Goal: Information Seeking & Learning: Learn about a topic

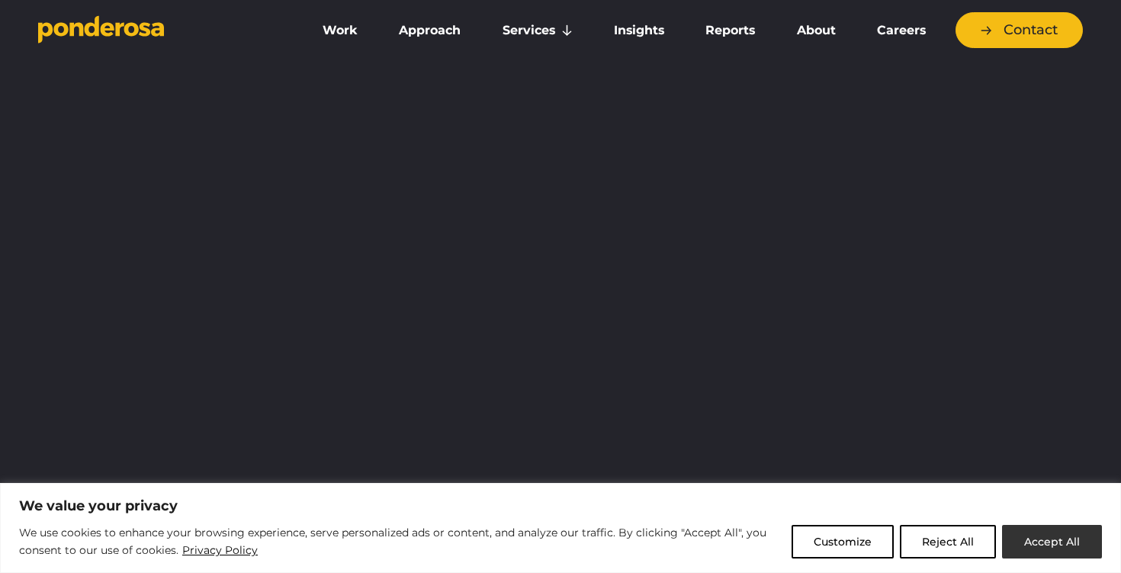
click at [1044, 542] on button "Accept All" at bounding box center [1052, 542] width 100 height 34
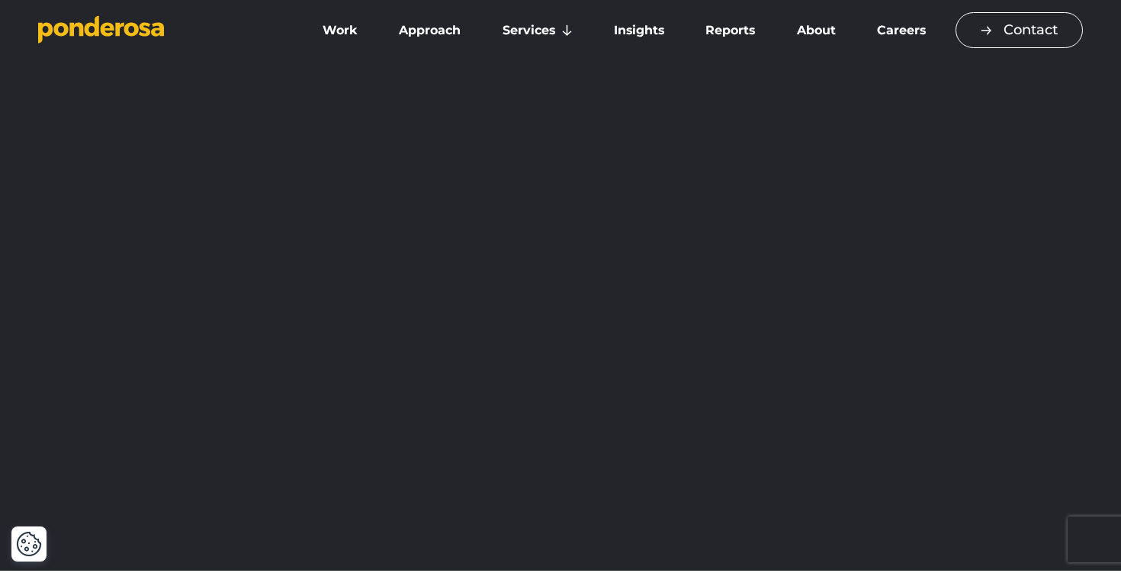
click at [1013, 19] on link "Contact" at bounding box center [1018, 30] width 127 height 36
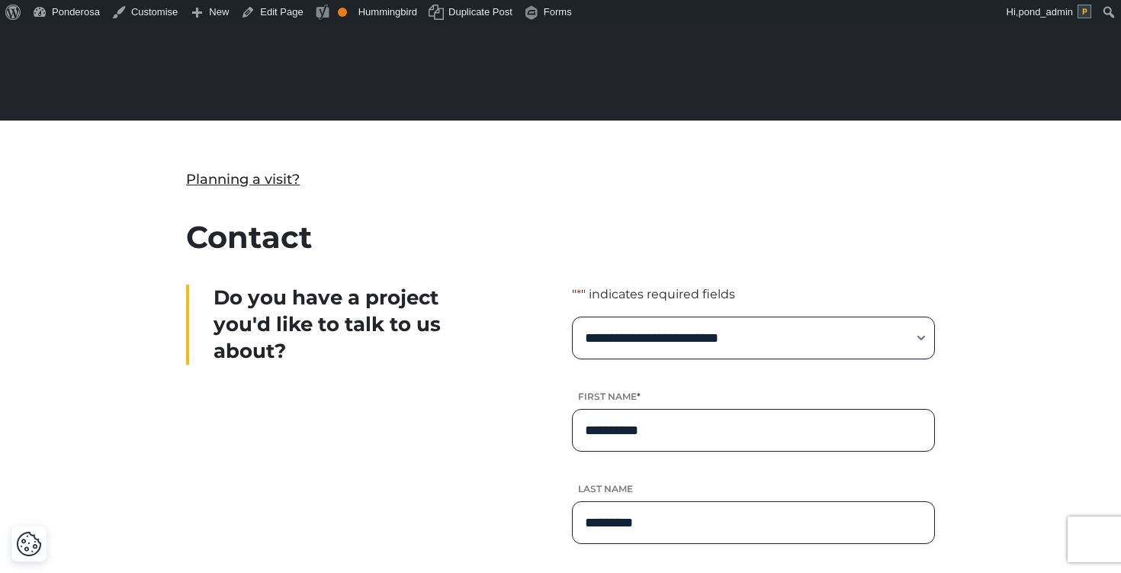
scroll to position [377, 0]
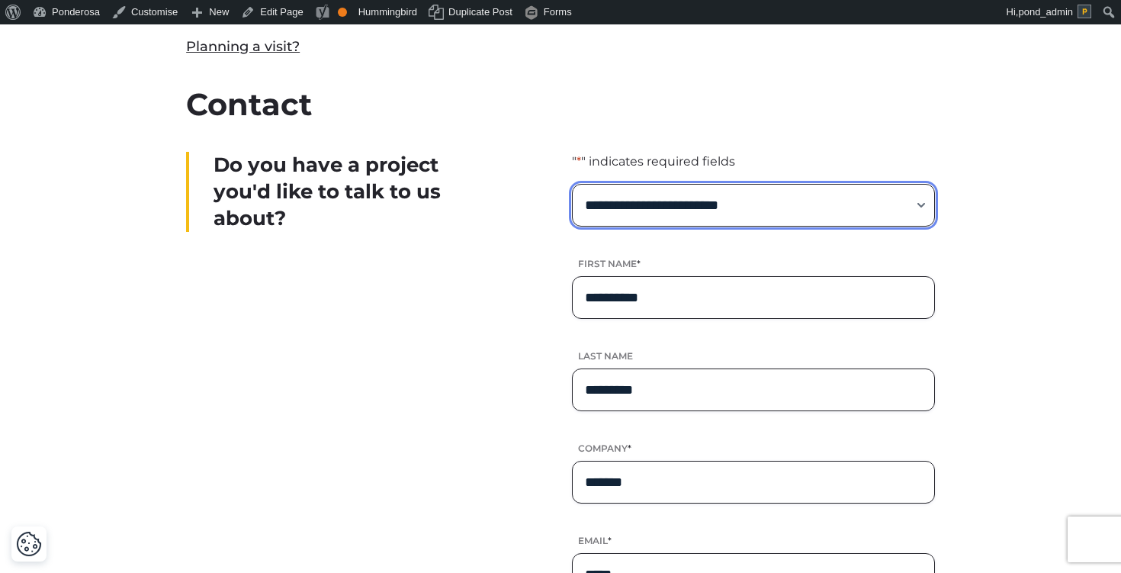
click at [709, 212] on select "**********" at bounding box center [753, 205] width 363 height 43
click at [846, 223] on select "**********" at bounding box center [753, 205] width 363 height 43
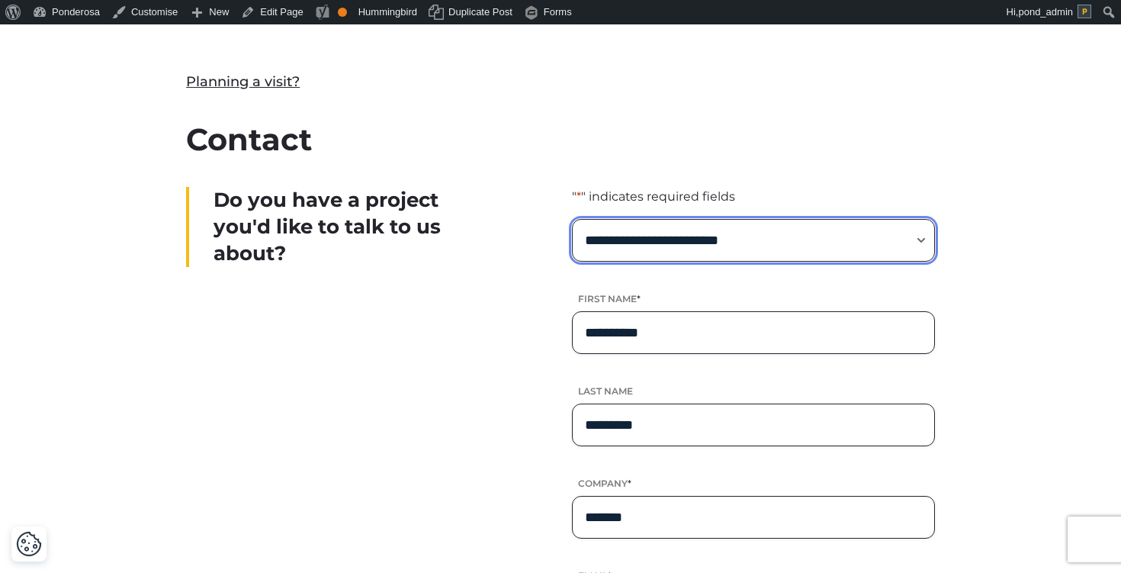
scroll to position [341, 0]
click at [650, 252] on select "**********" at bounding box center [753, 241] width 363 height 43
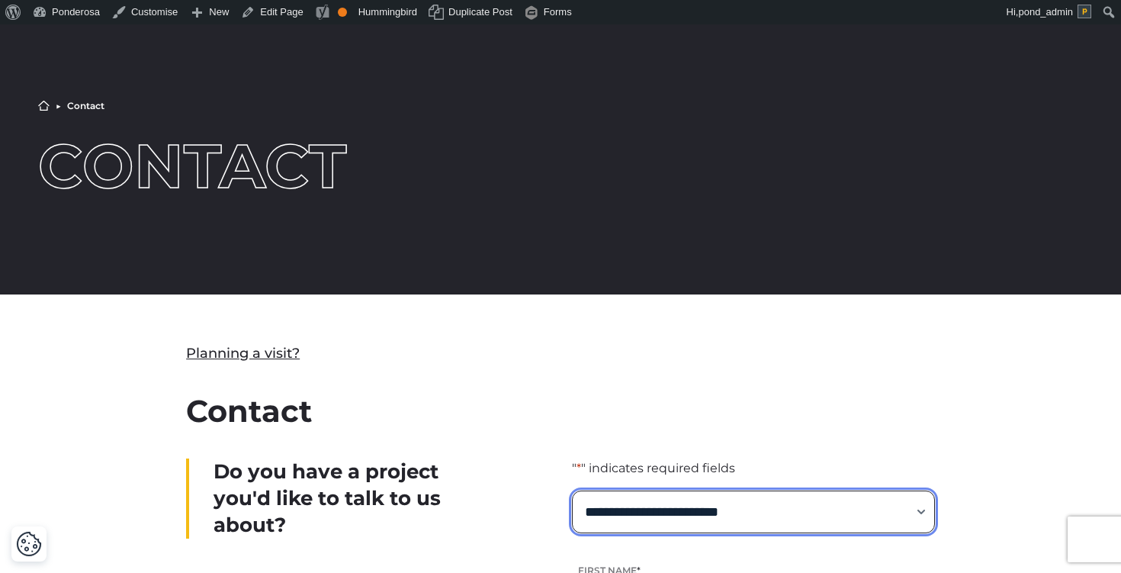
scroll to position [0, 0]
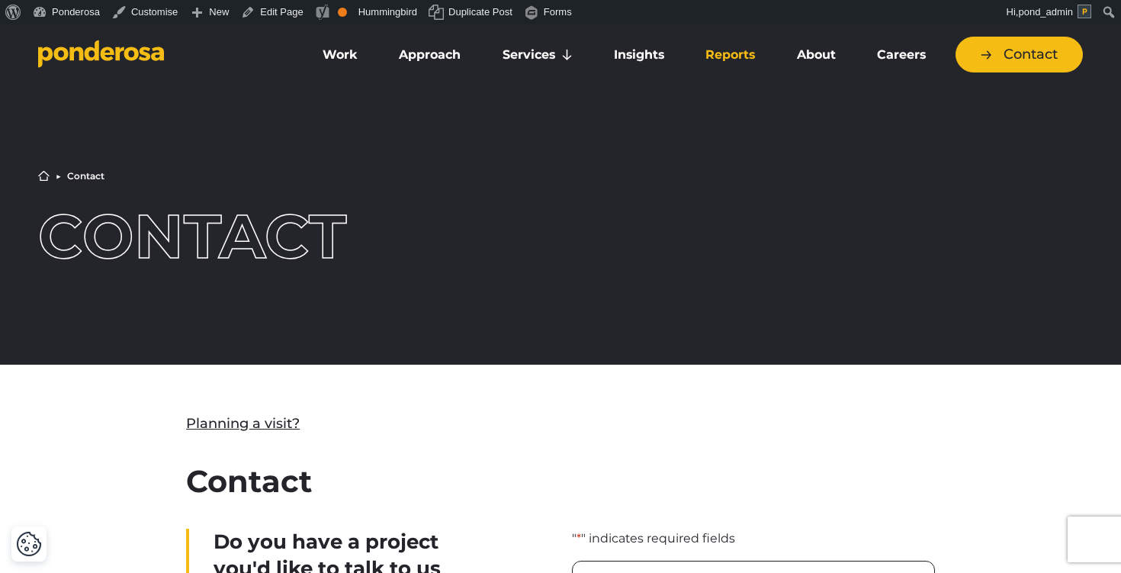
click at [722, 54] on link "Reports" at bounding box center [730, 55] width 85 height 32
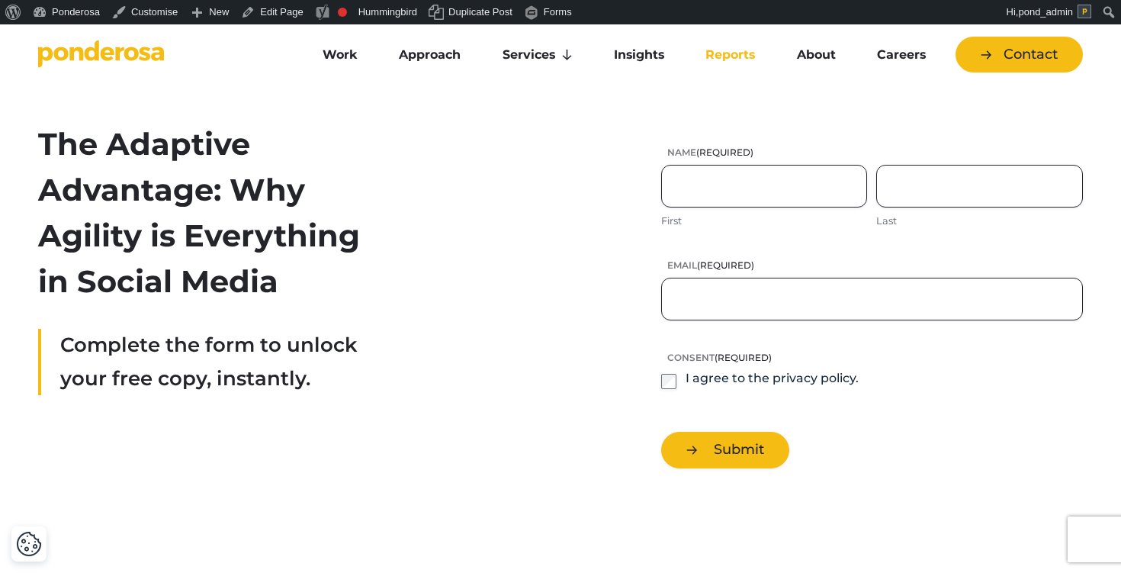
click at [444, 378] on div "The Adaptive Advantage: Why Agility is Everything in Social Media Complete the …" at bounding box center [561, 294] width 1068 height 346
click at [333, 58] on link "Work" at bounding box center [340, 55] width 70 height 32
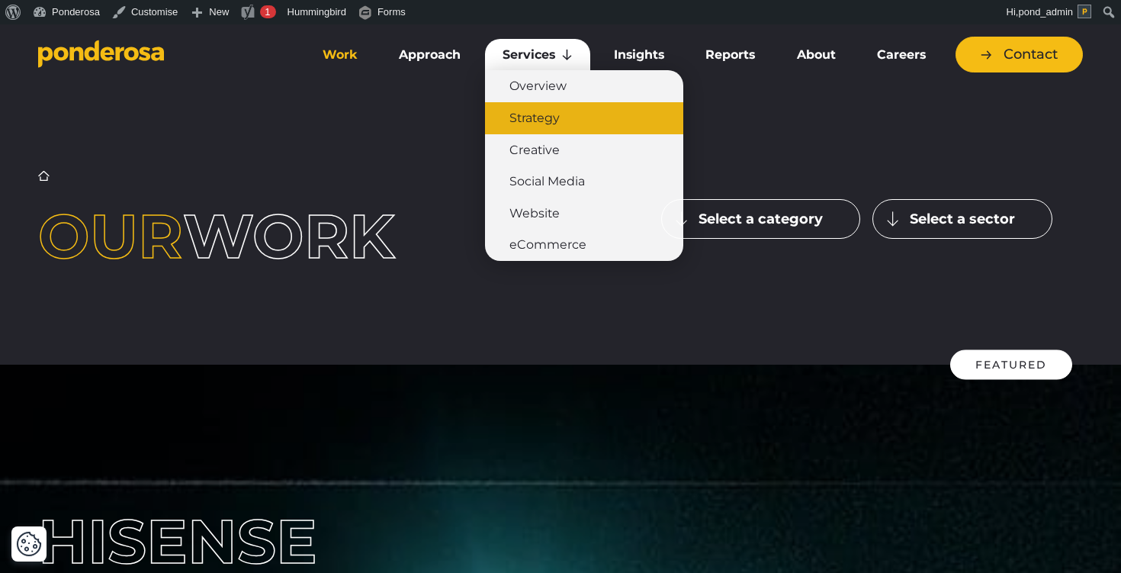
click at [548, 114] on link "Strategy" at bounding box center [584, 118] width 198 height 32
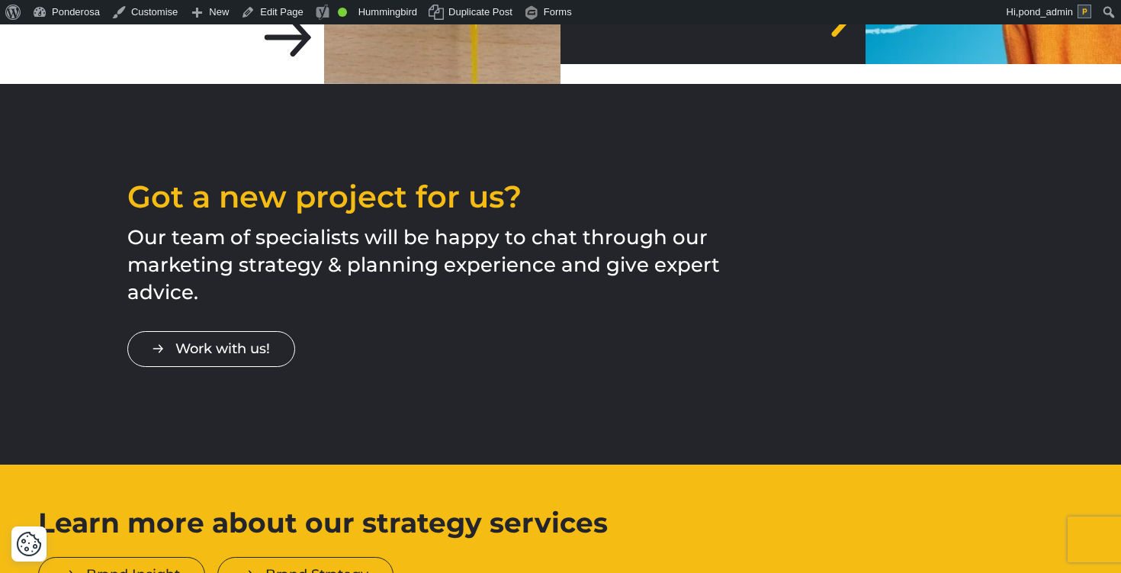
scroll to position [3804, 0]
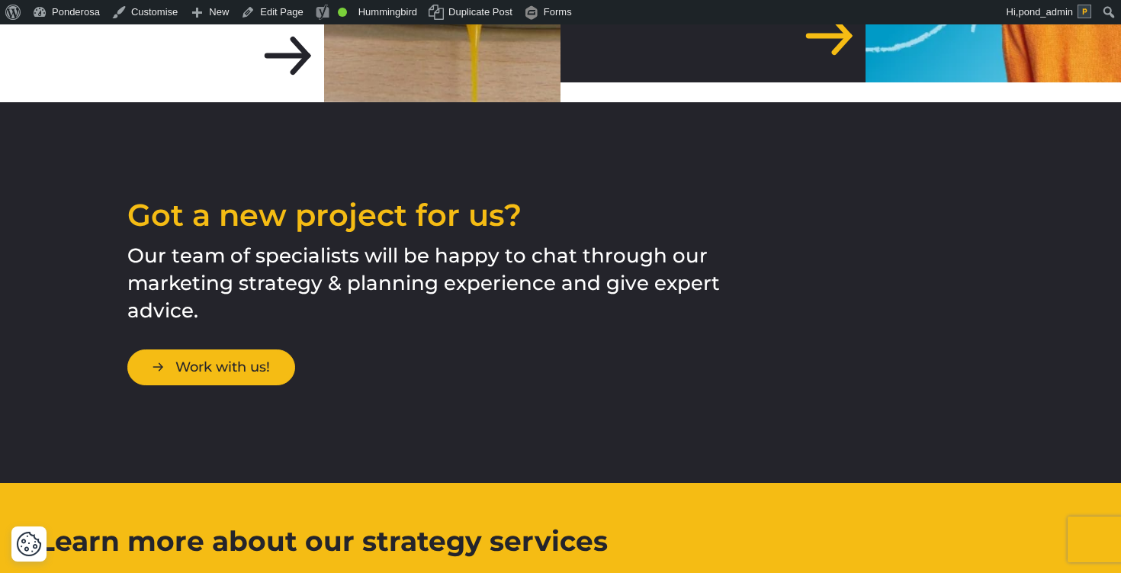
click at [187, 349] on link "Work with us!" at bounding box center [211, 367] width 168 height 36
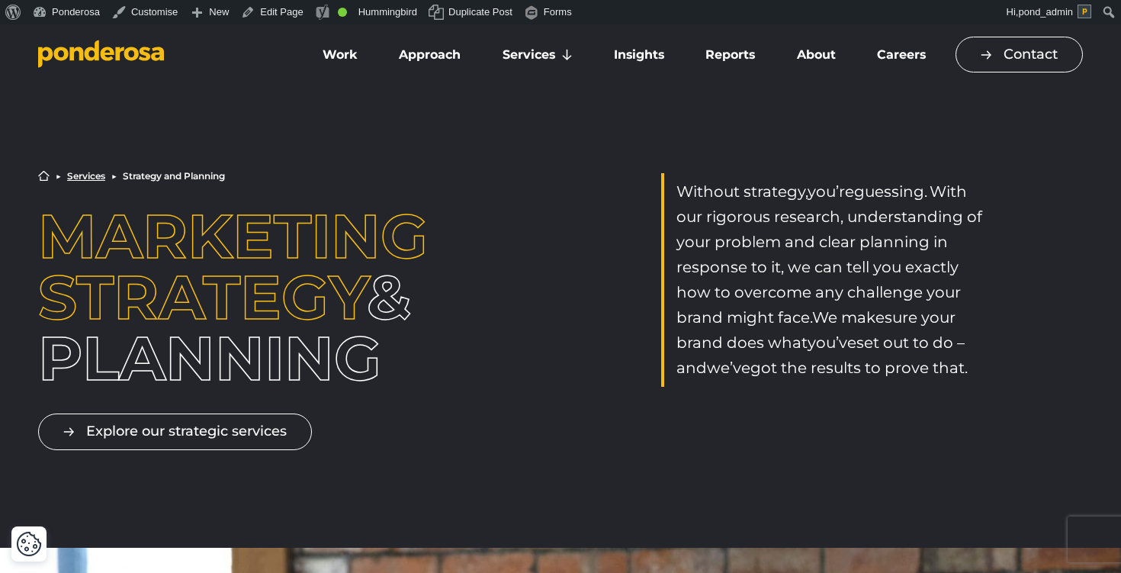
click at [1011, 48] on link "Contact" at bounding box center [1018, 55] width 127 height 36
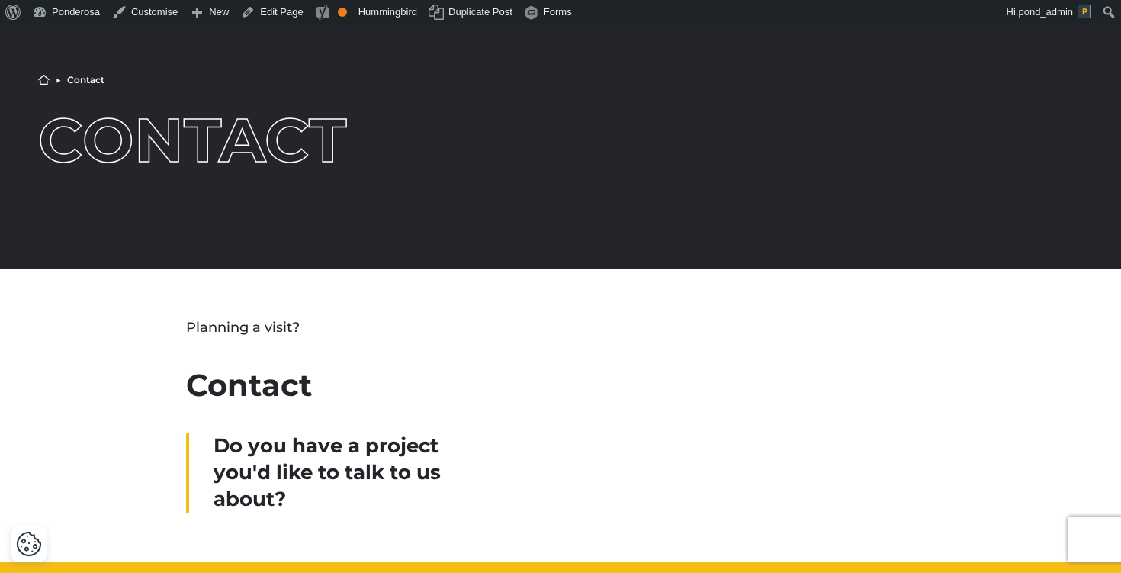
scroll to position [504, 0]
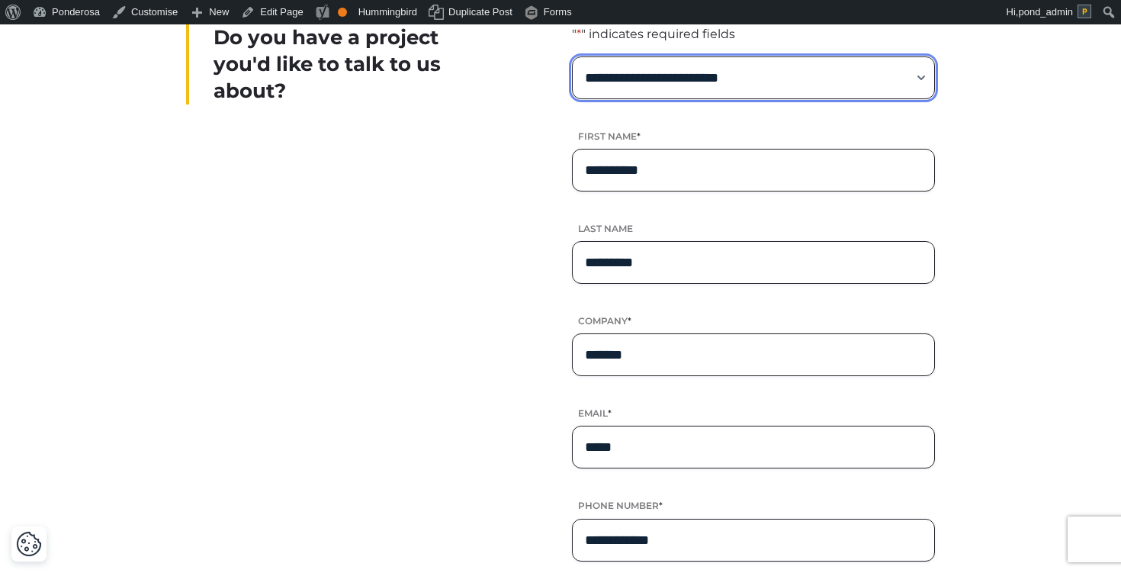
click at [705, 91] on select "**********" at bounding box center [753, 77] width 363 height 43
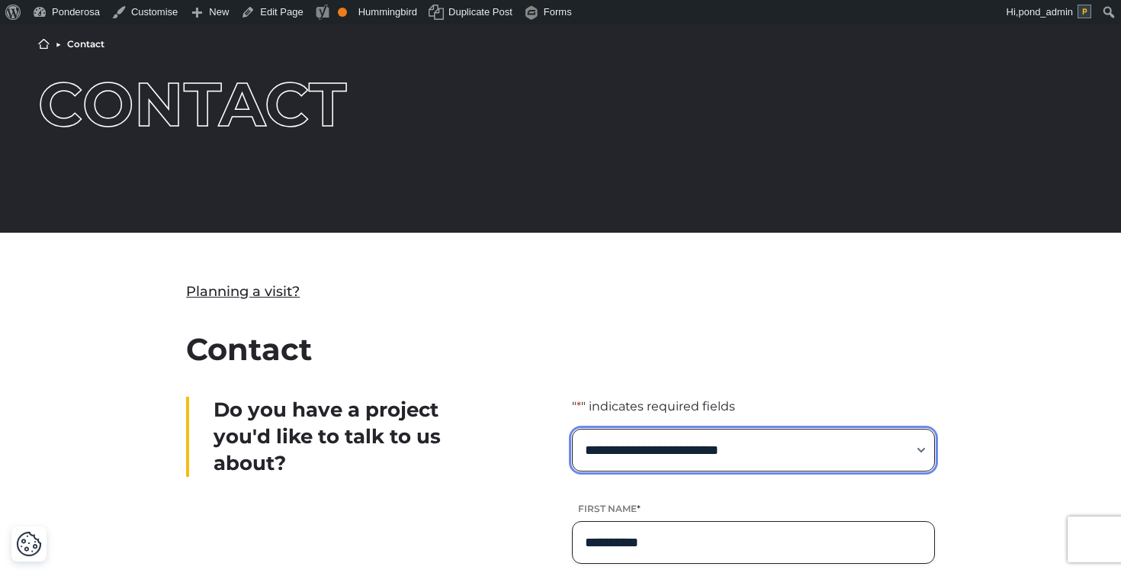
scroll to position [0, 0]
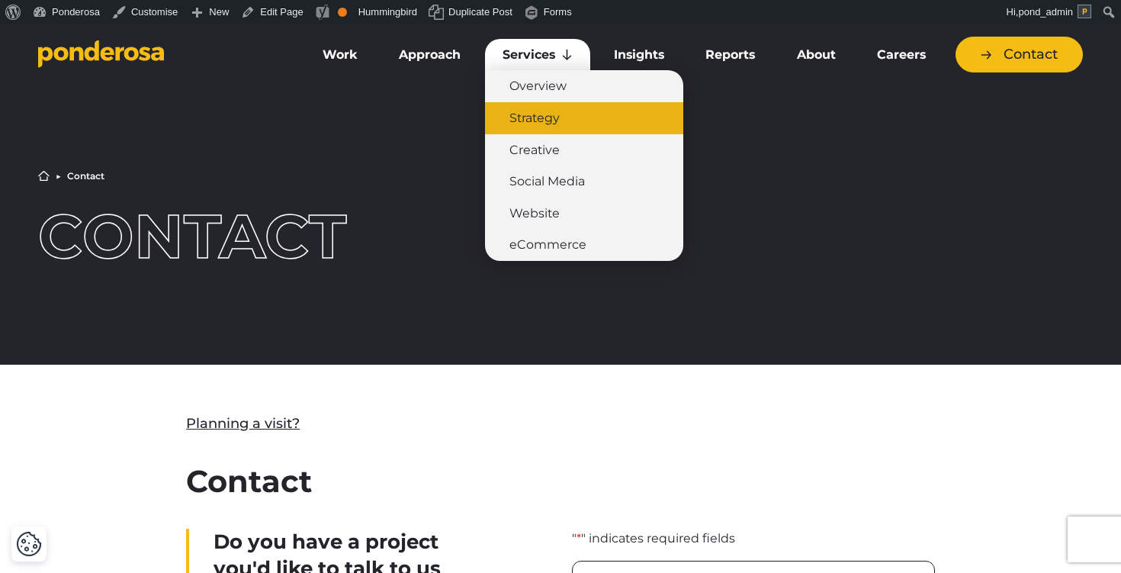
click at [547, 117] on link "Strategy" at bounding box center [584, 118] width 198 height 32
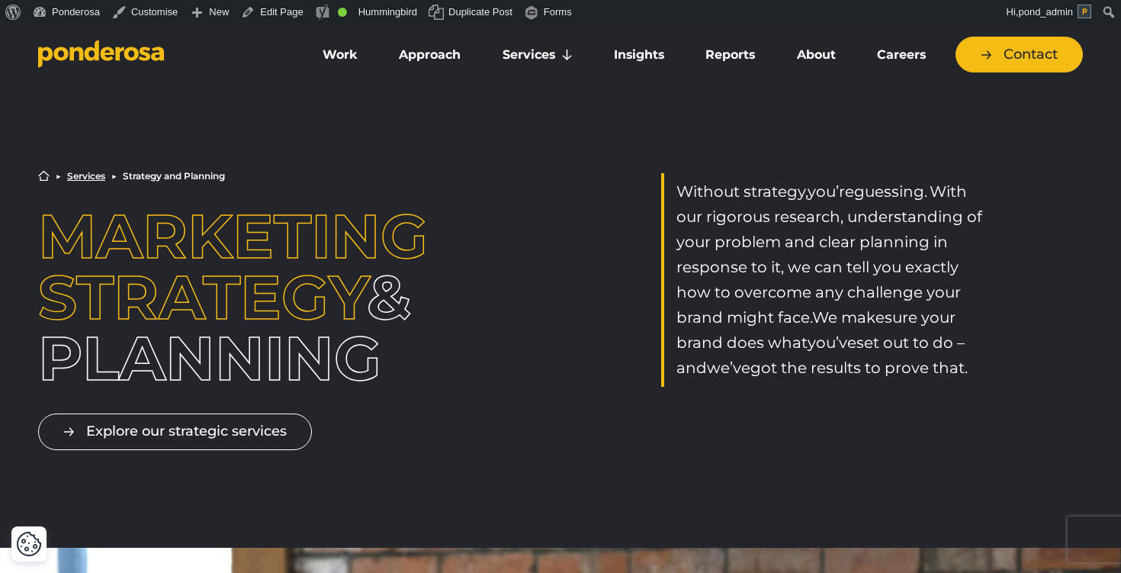
scroll to position [5, 0]
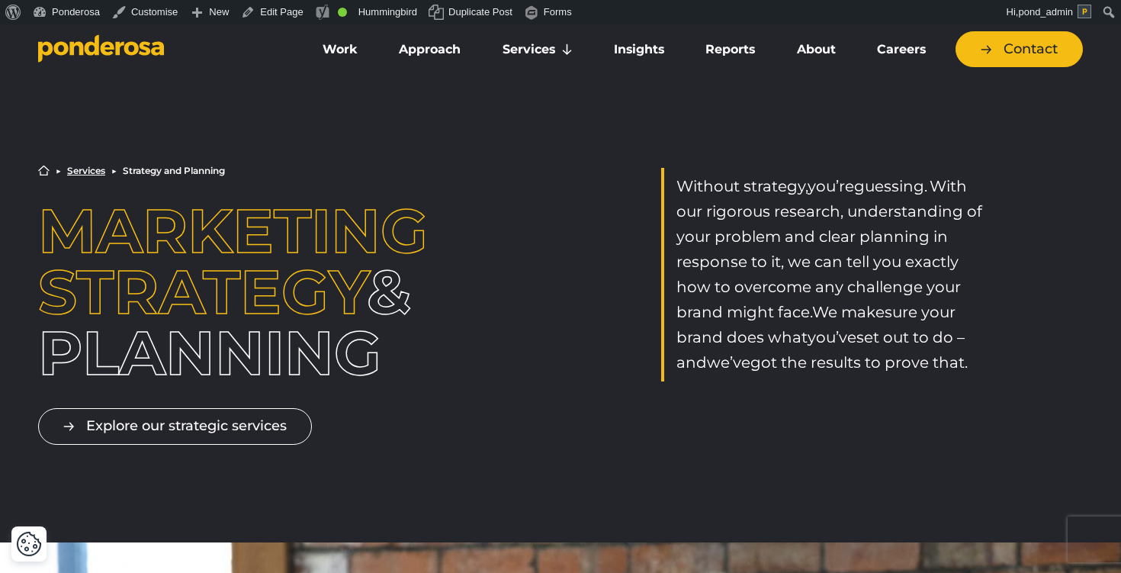
click at [432, 331] on h1 "Marketing Strategy & planning" at bounding box center [249, 292] width 422 height 183
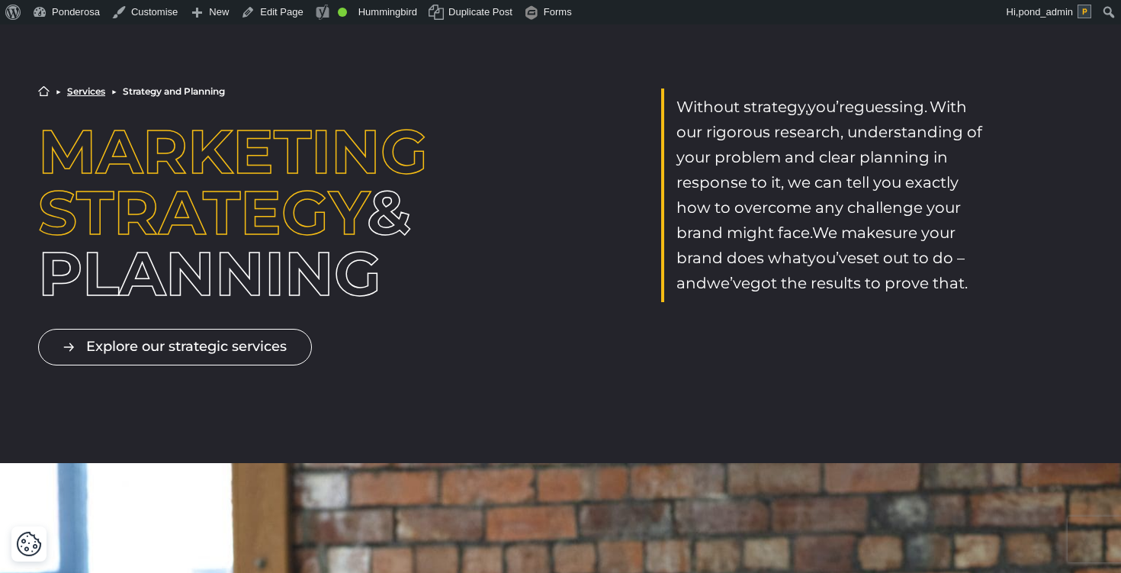
scroll to position [0, 0]
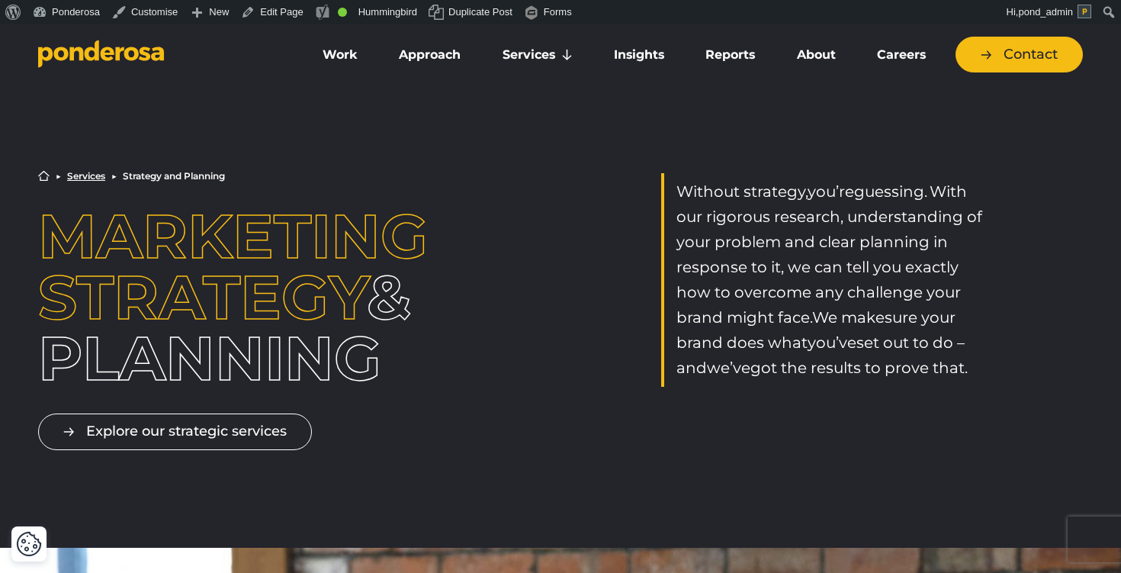
click at [647, 239] on div "Home ▶︎ Services ▶︎ Strategy and Planning Marketing Strategy & planning Without…" at bounding box center [561, 279] width 1068 height 219
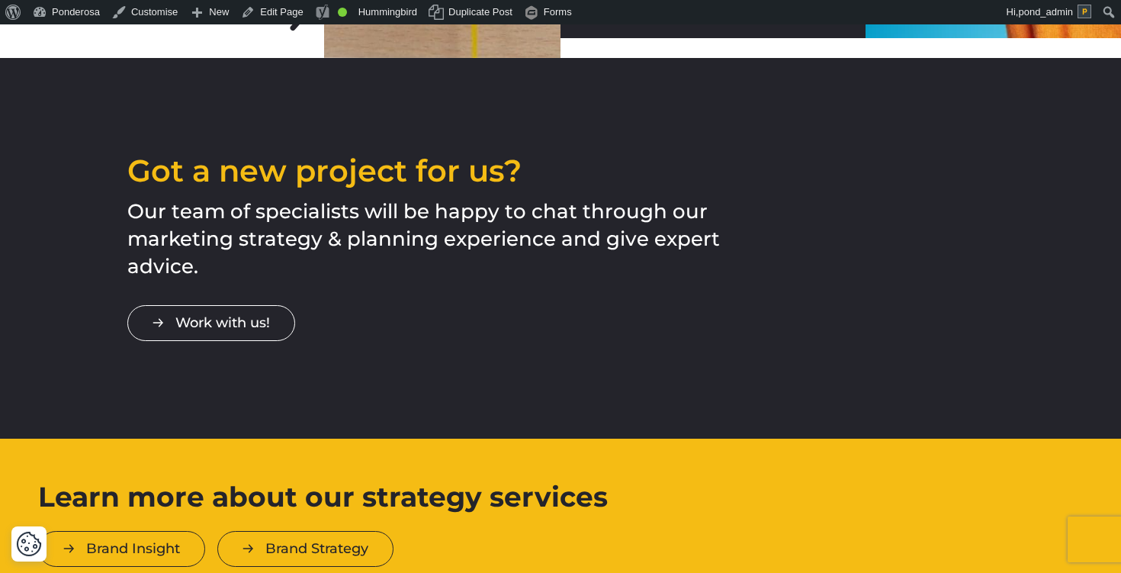
scroll to position [3973, 0]
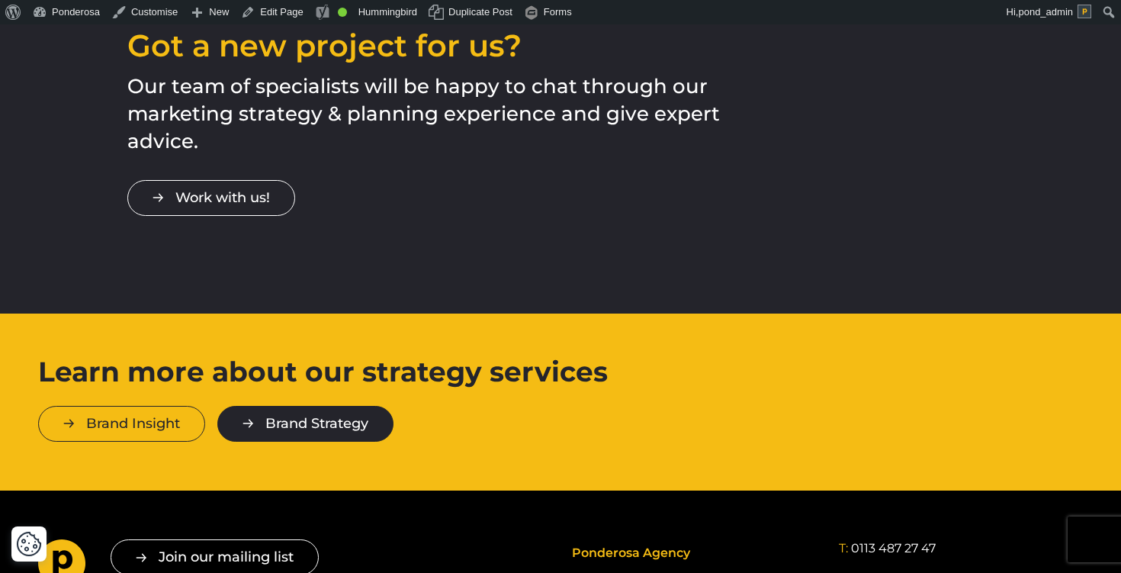
click at [283, 406] on link "Brand Strategy" at bounding box center [305, 424] width 176 height 36
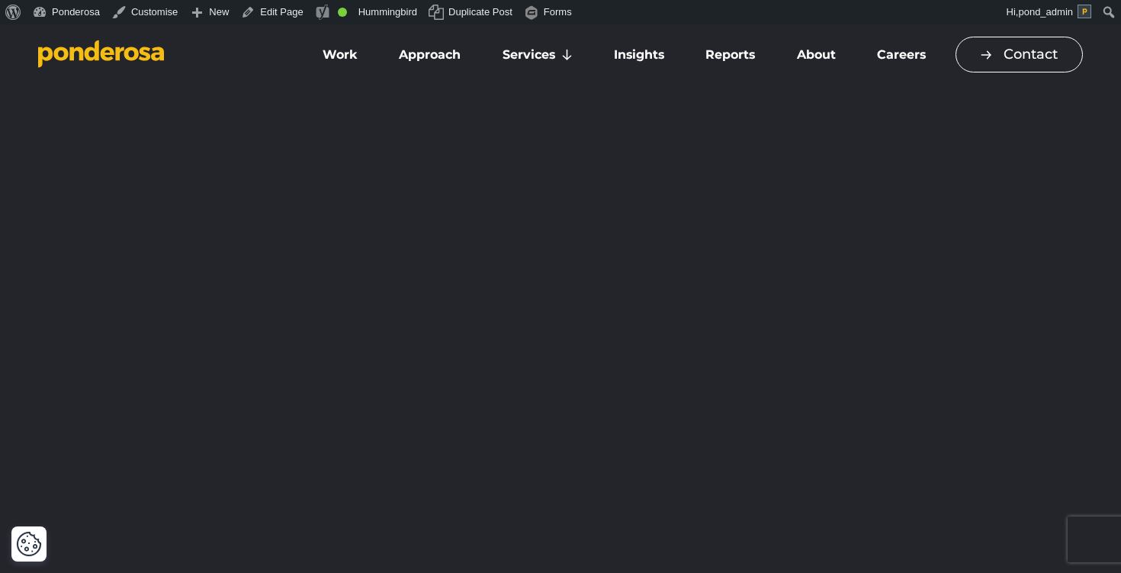
click at [1024, 66] on link "Contact" at bounding box center [1018, 55] width 127 height 36
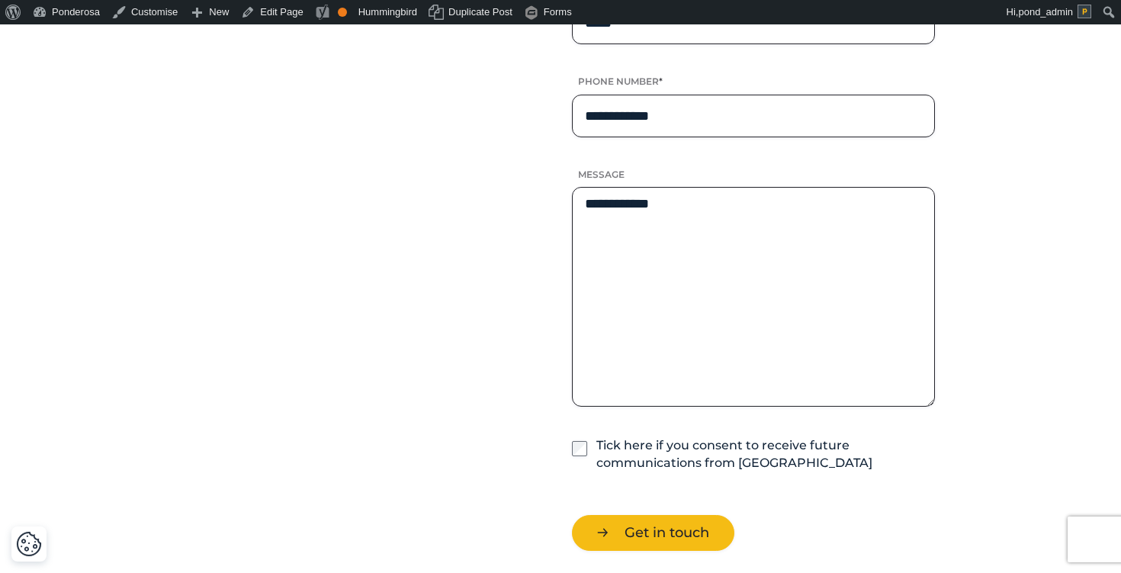
scroll to position [942, 0]
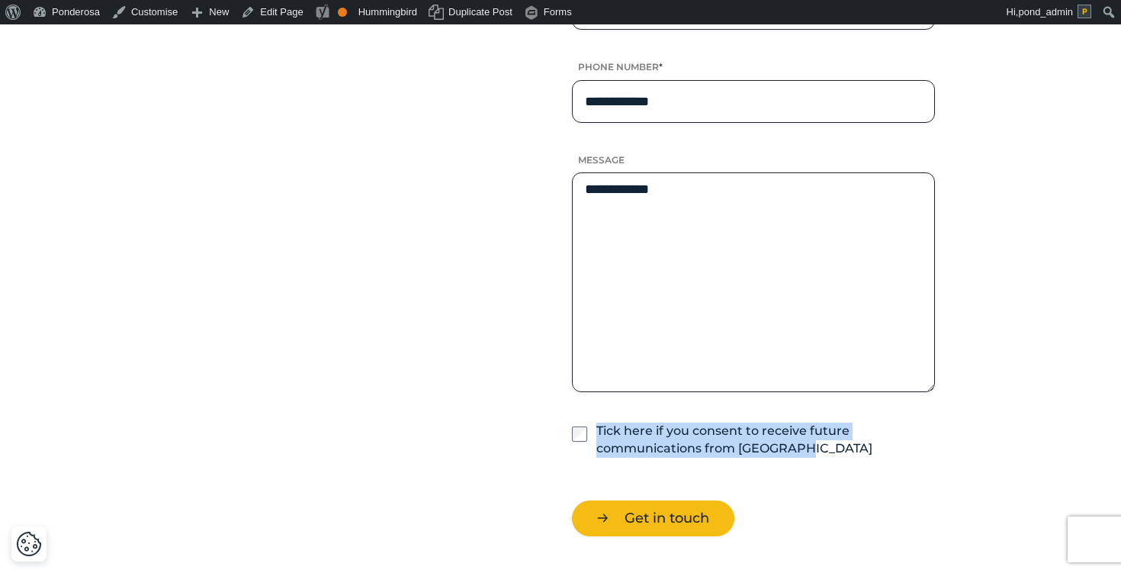
drag, startPoint x: 844, startPoint y: 445, endPoint x: 596, endPoint y: 436, distance: 248.7
click at [596, 436] on div "Tick here if you consent to receive future communications from Ponderosa" at bounding box center [753, 439] width 363 height 35
copy label "Tick here if you consent to receive future communications from Ponderosa"
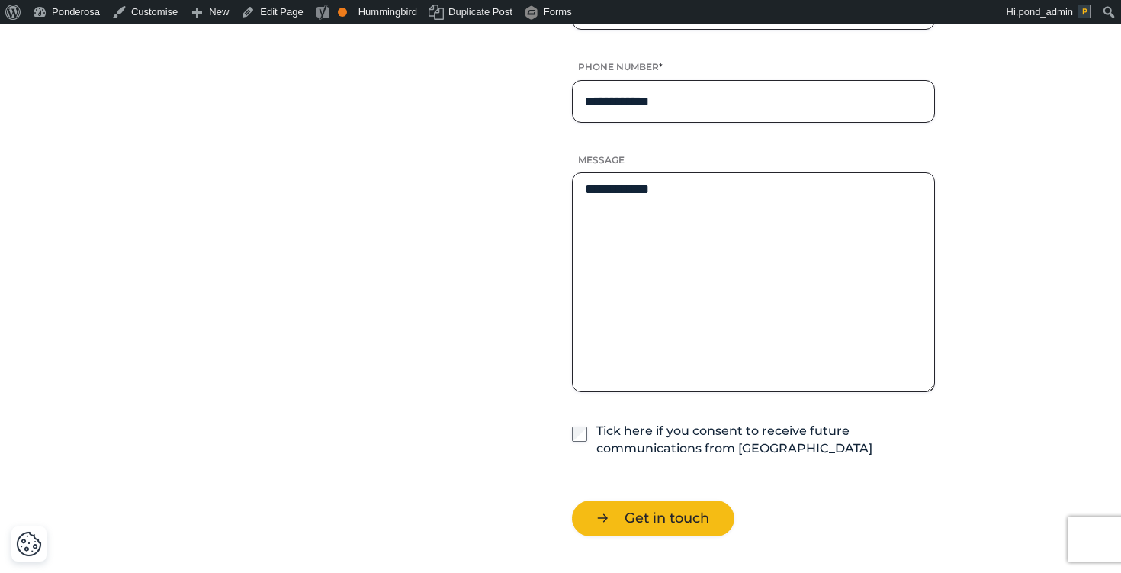
click at [1038, 163] on div "**********" at bounding box center [560, 3] width 1121 height 1163
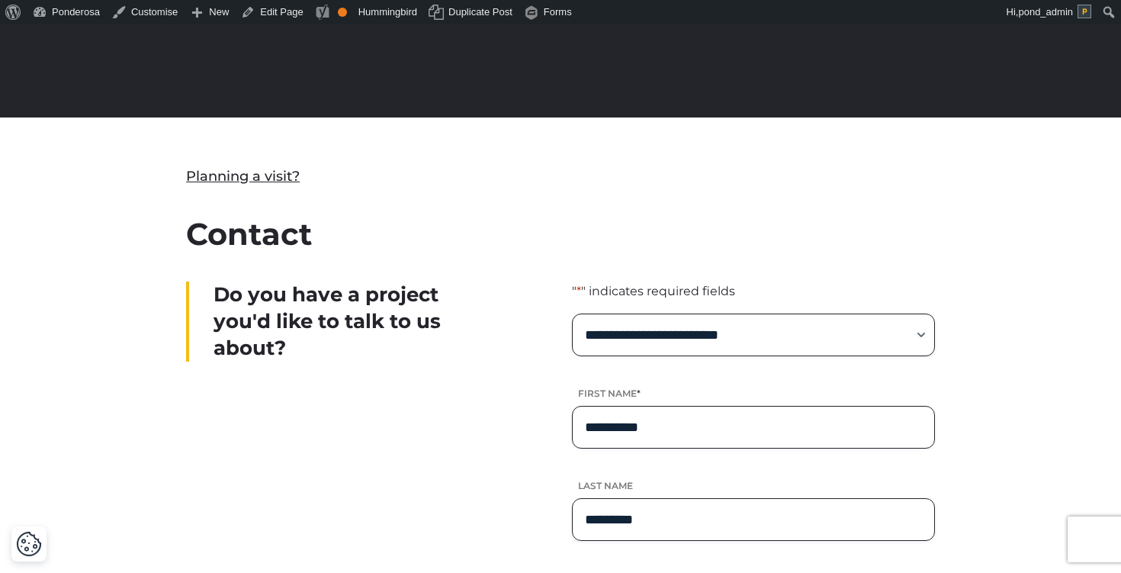
scroll to position [146, 0]
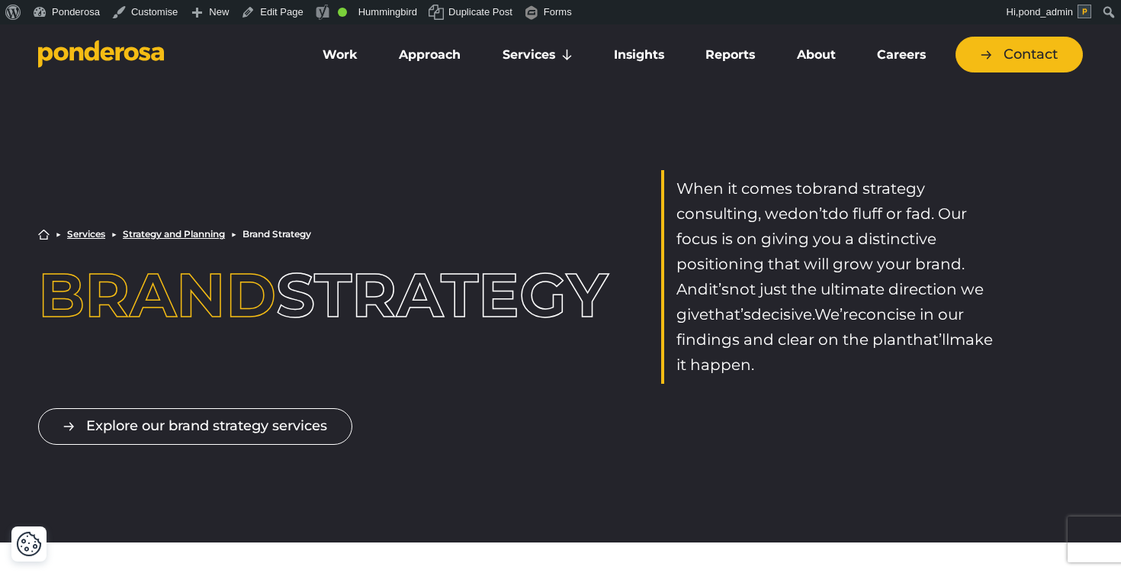
click at [508, 328] on div "Home ▶︎ Services ▶︎ Strategy and Planning ▶︎ Brand Strategy Brand strategy When…" at bounding box center [561, 277] width 1068 height 214
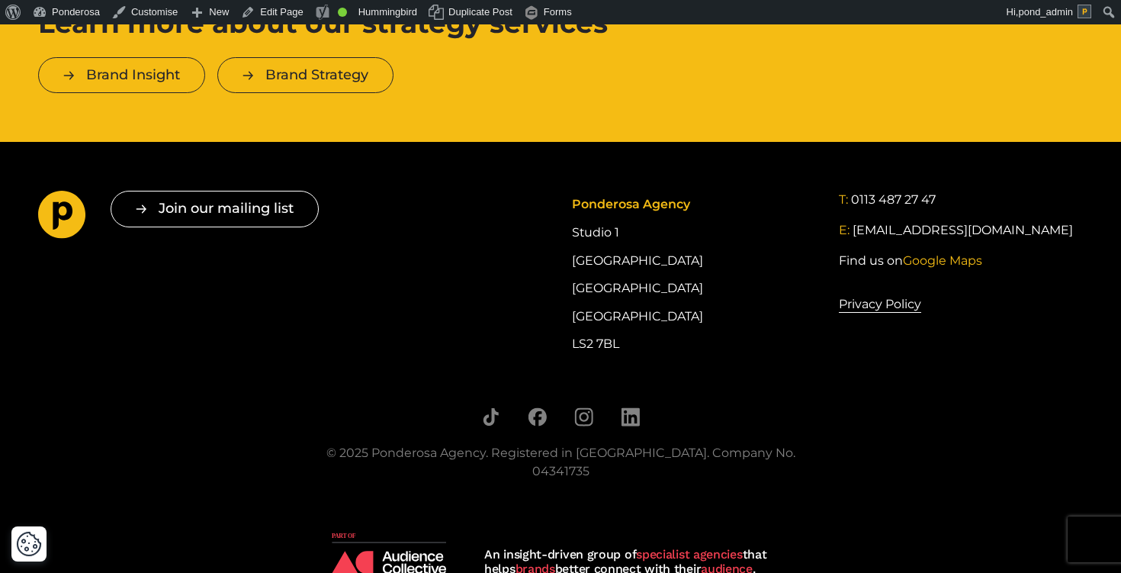
scroll to position [1649, 0]
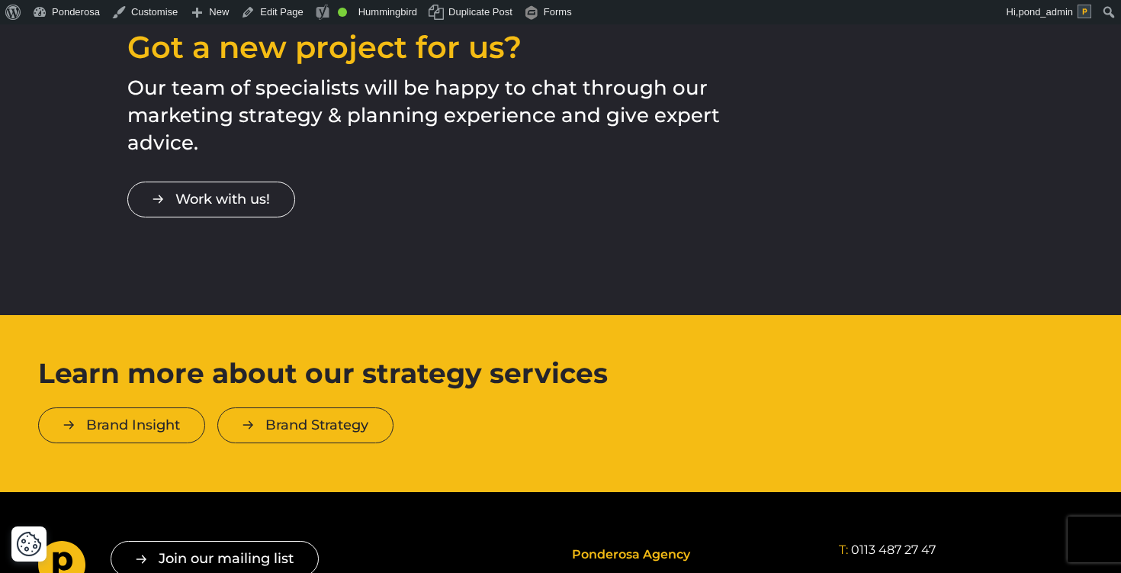
scroll to position [3973, 0]
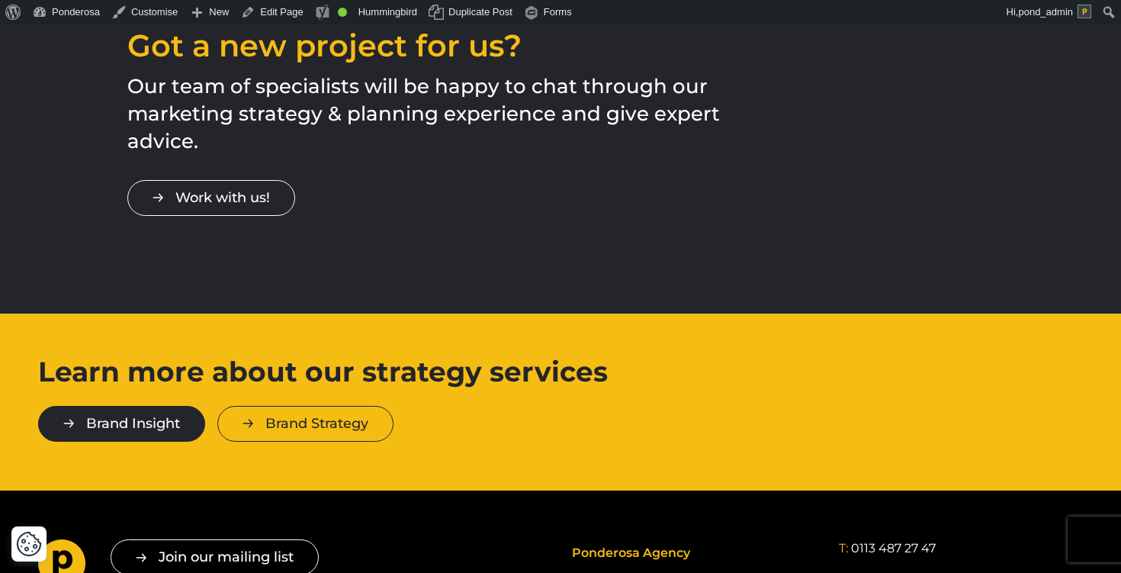
click at [155, 406] on link "Brand Insight" at bounding box center [121, 424] width 167 height 36
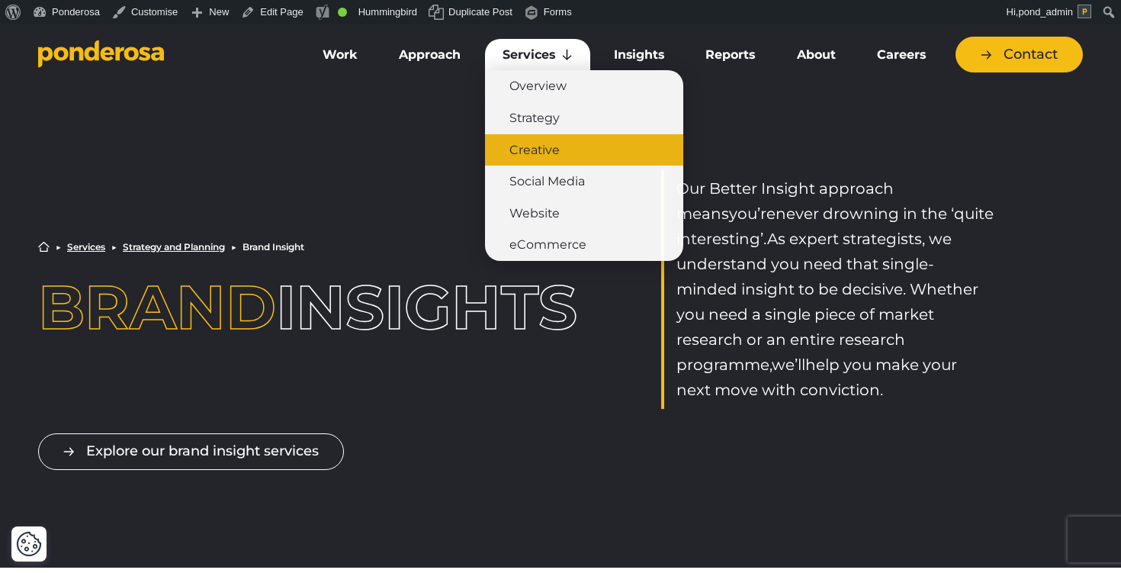
click at [540, 159] on link "Creative" at bounding box center [584, 150] width 198 height 32
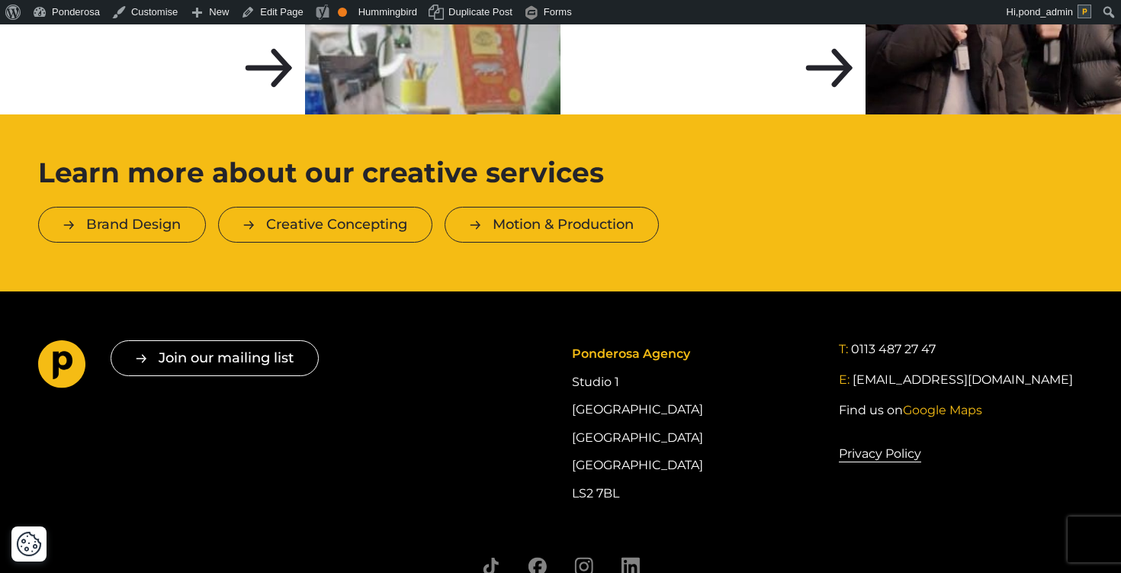
scroll to position [2878, 0]
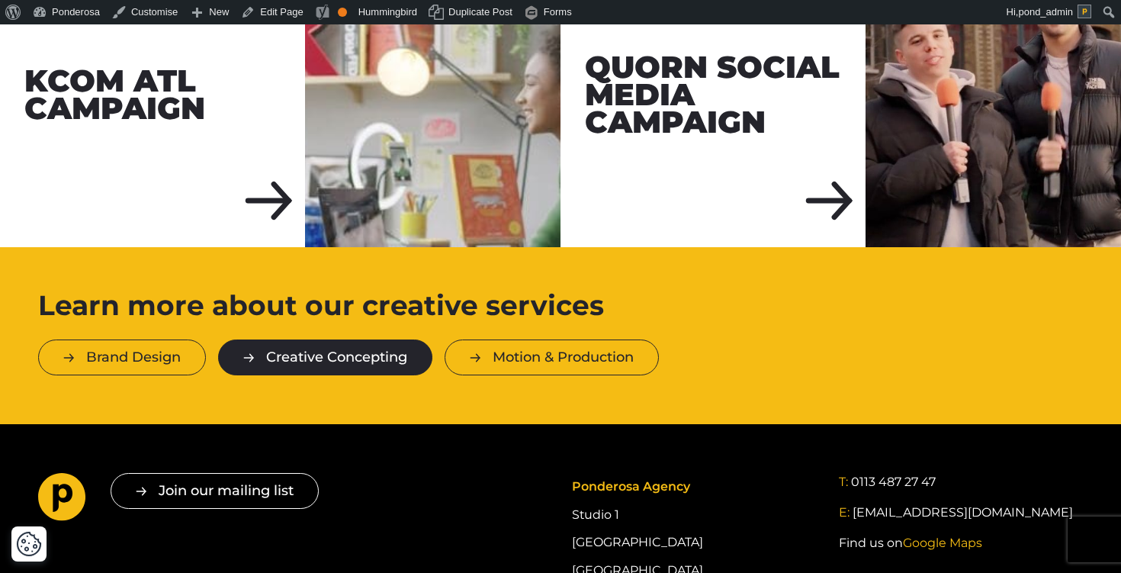
click at [336, 339] on link "Creative Concepting" at bounding box center [325, 357] width 214 height 36
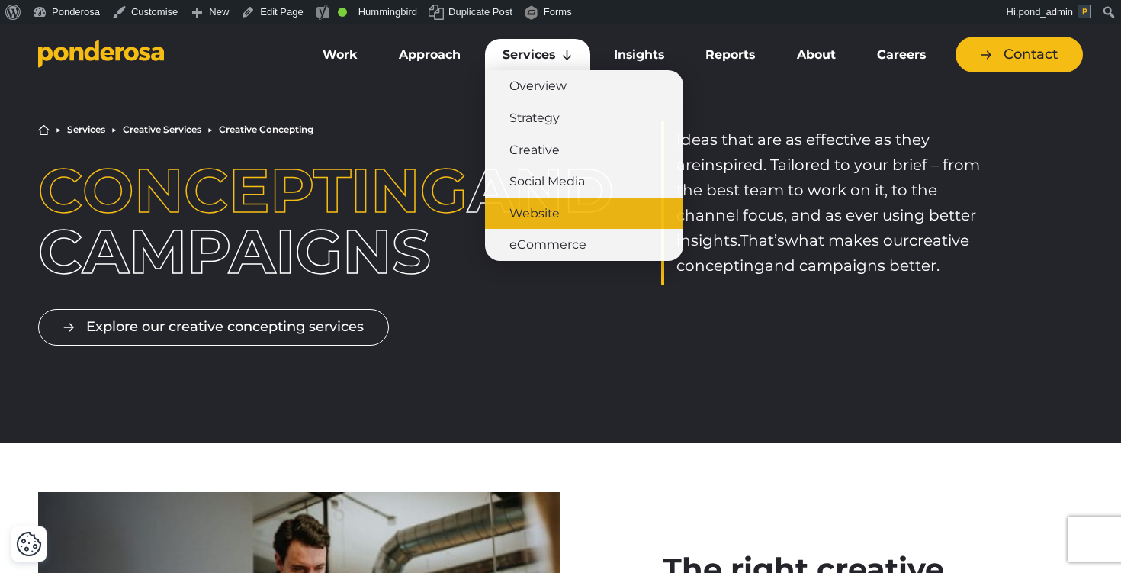
click at [558, 209] on link "Website" at bounding box center [584, 213] width 198 height 32
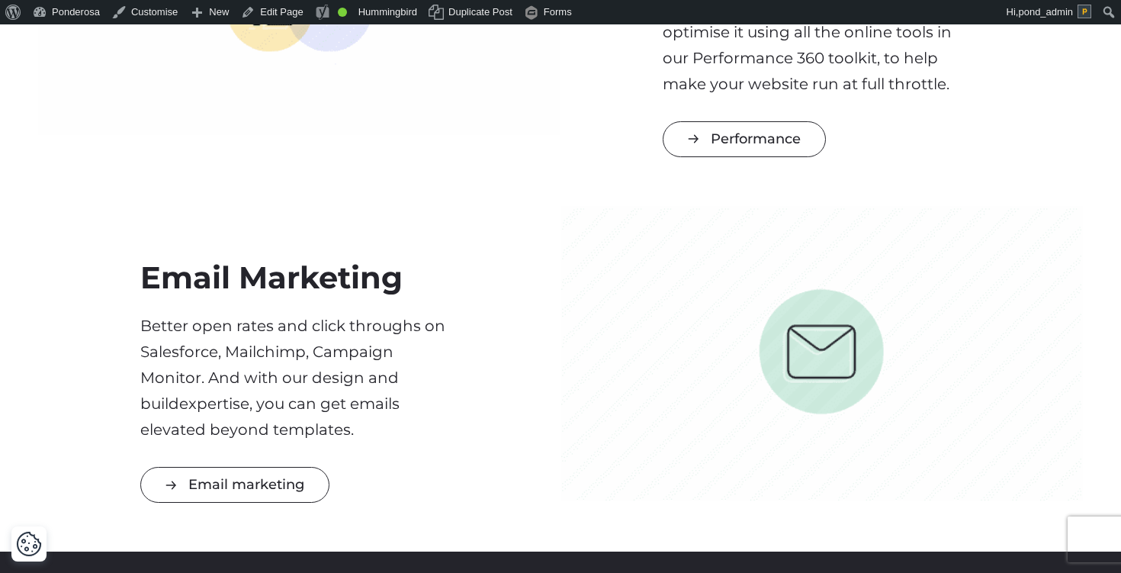
scroll to position [3057, 0]
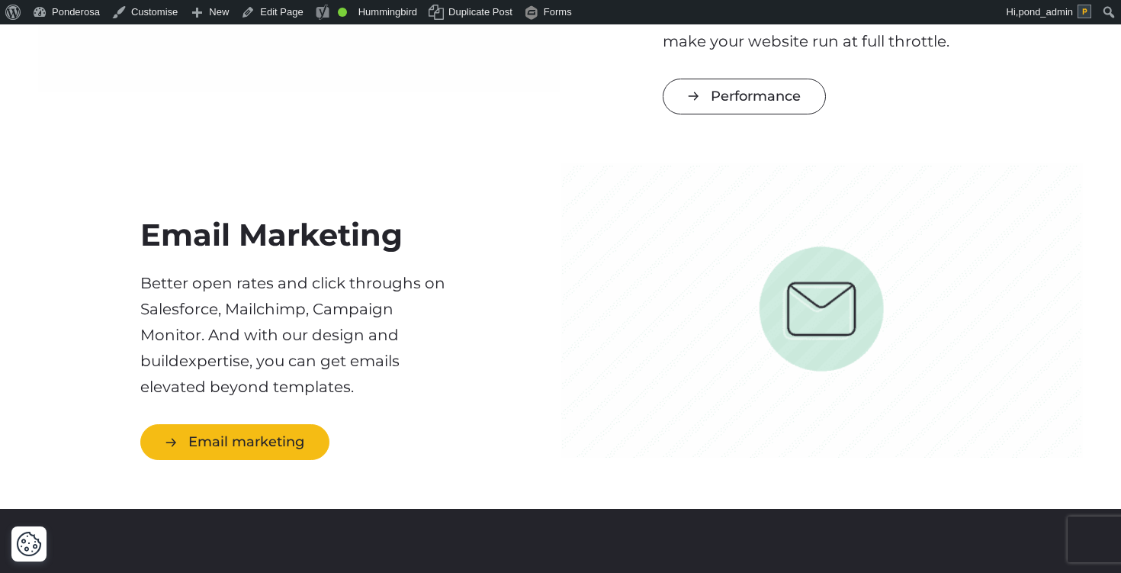
click at [274, 440] on link "Email marketing" at bounding box center [234, 442] width 189 height 36
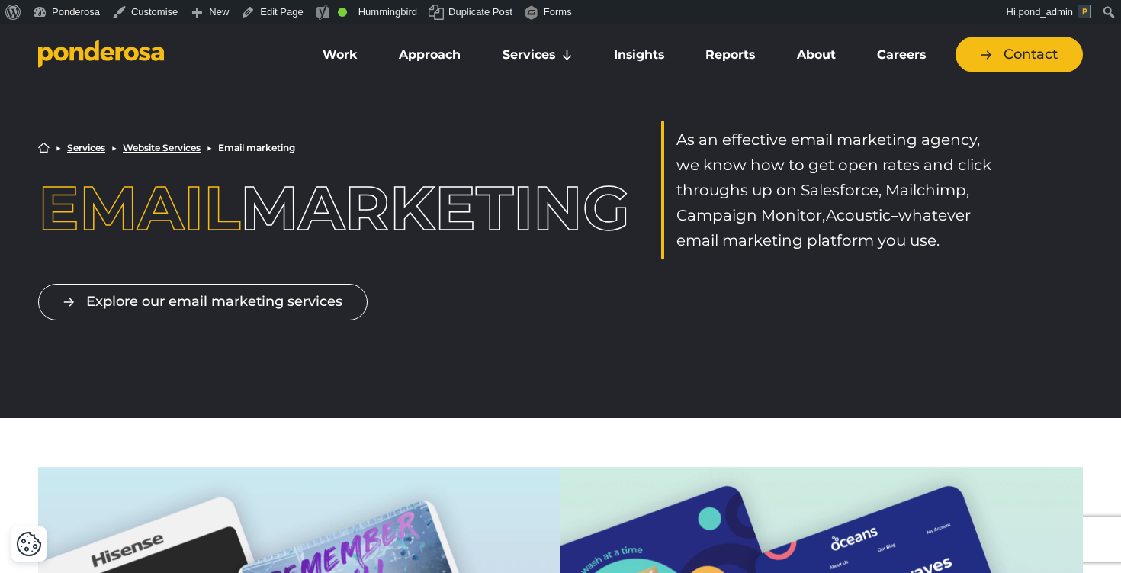
click at [98, 50] on icon "Go to homepage" at bounding box center [92, 50] width 14 height 21
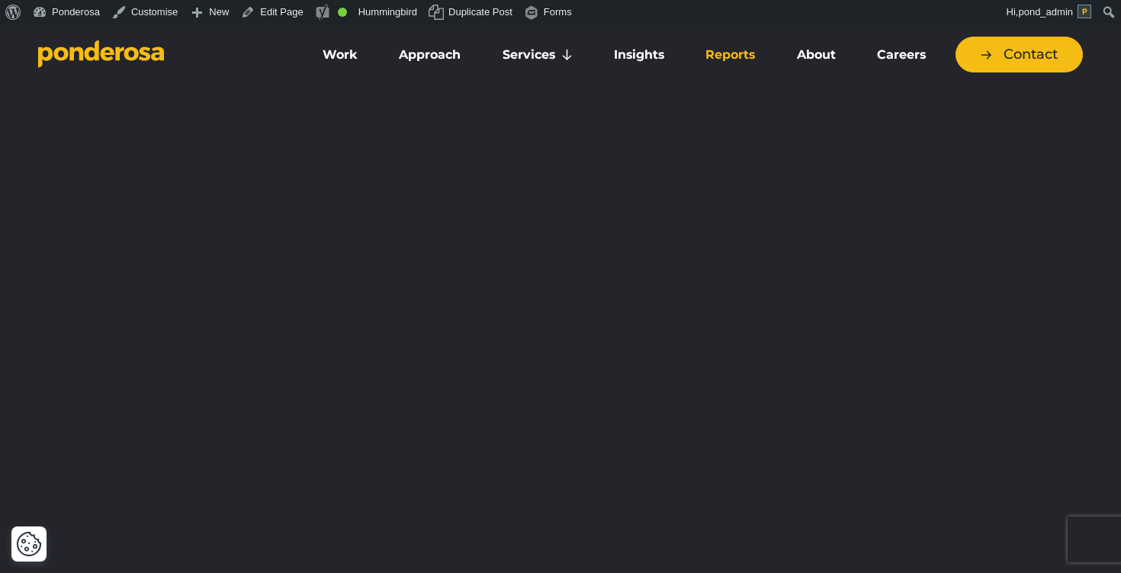
click at [720, 53] on link "Reports" at bounding box center [730, 55] width 85 height 32
click at [805, 56] on link "About" at bounding box center [816, 55] width 74 height 32
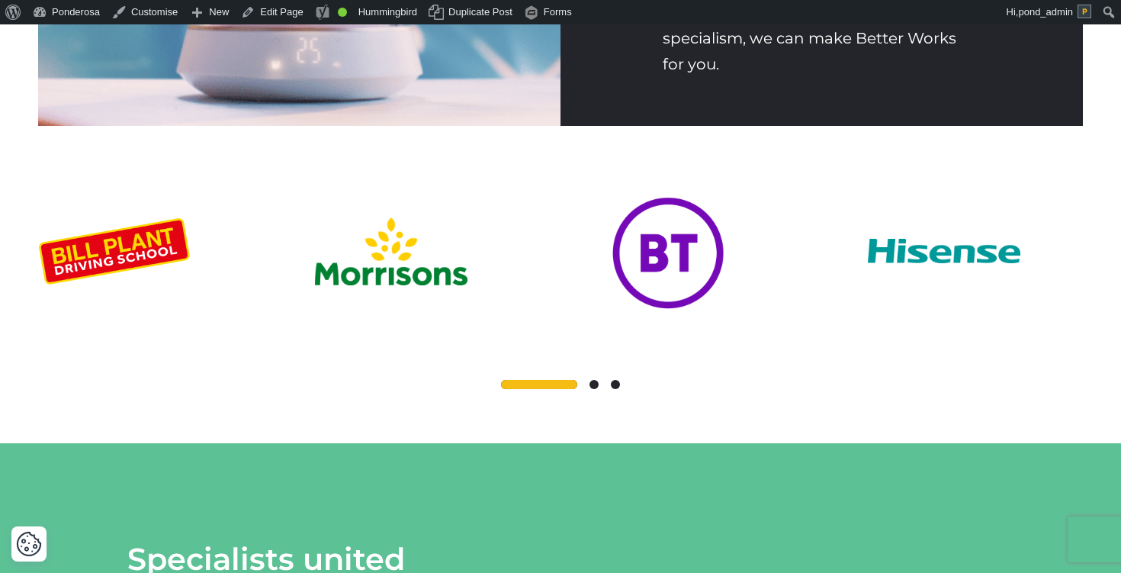
scroll to position [3211, 0]
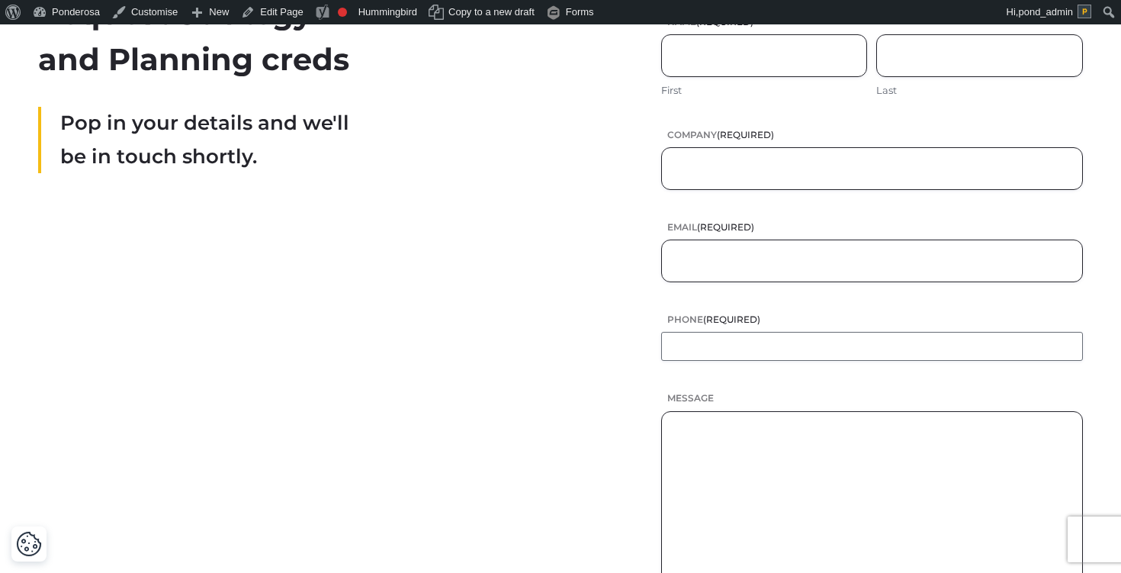
scroll to position [519, 0]
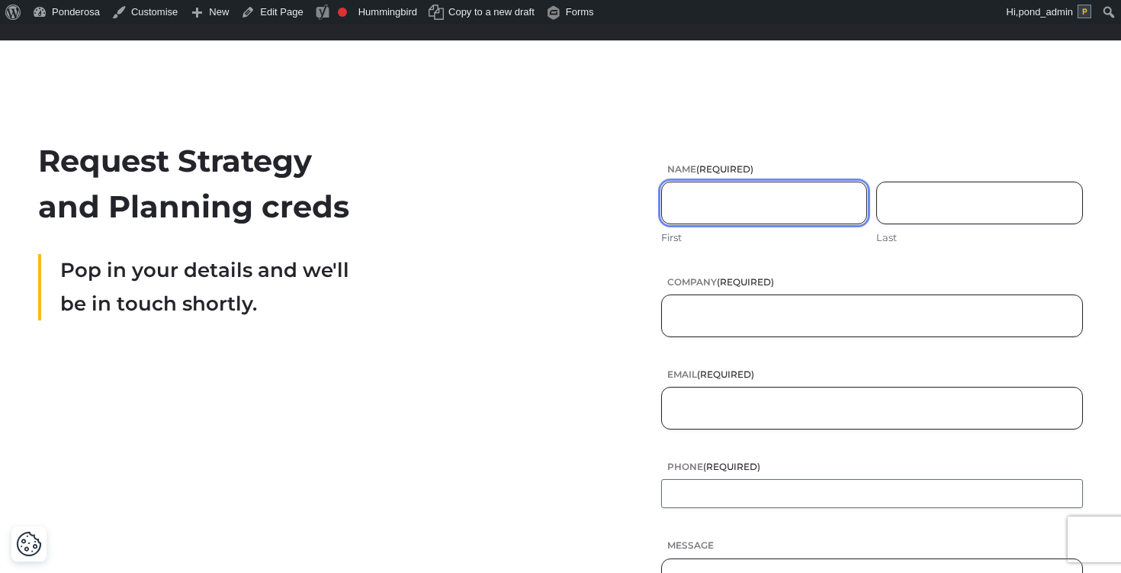
click at [704, 196] on input "First" at bounding box center [764, 202] width 207 height 43
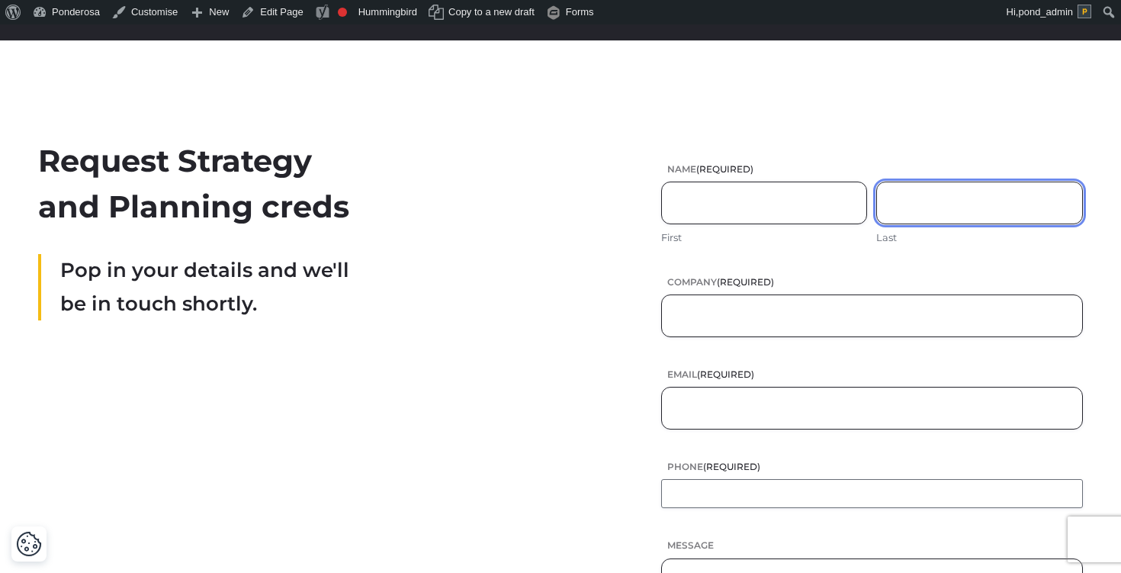
click at [912, 197] on input "Last" at bounding box center [979, 202] width 207 height 43
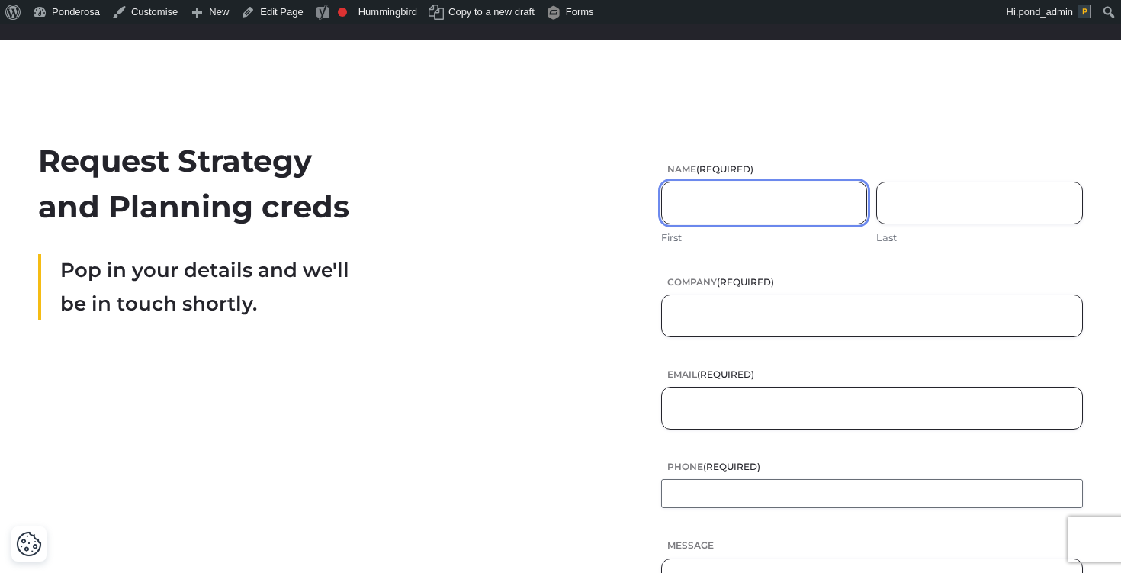
click at [780, 198] on input "First" at bounding box center [764, 202] width 207 height 43
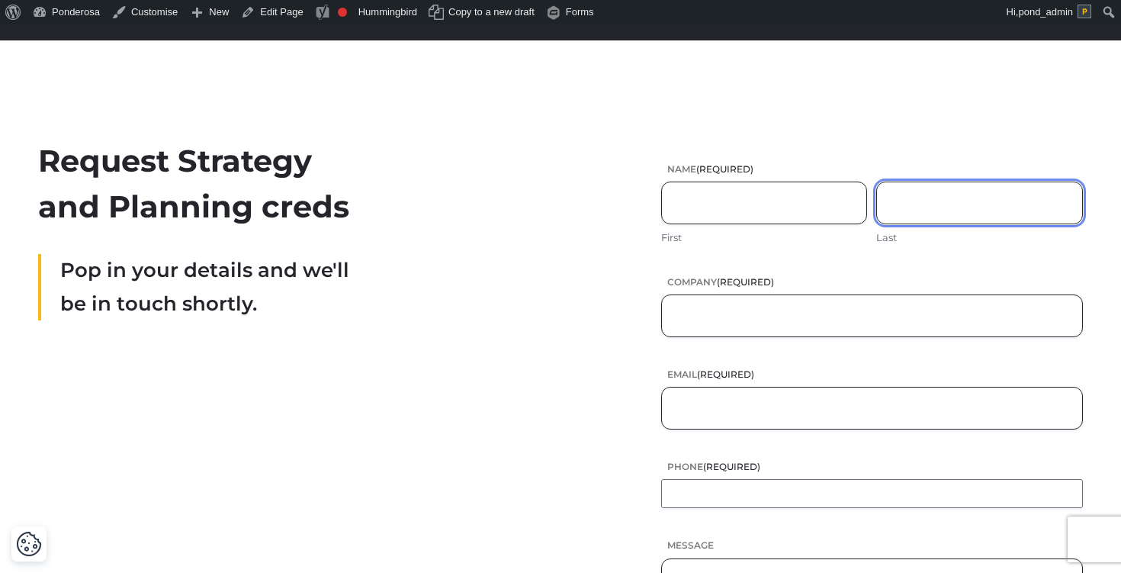
click at [954, 202] on input "Last" at bounding box center [979, 202] width 207 height 43
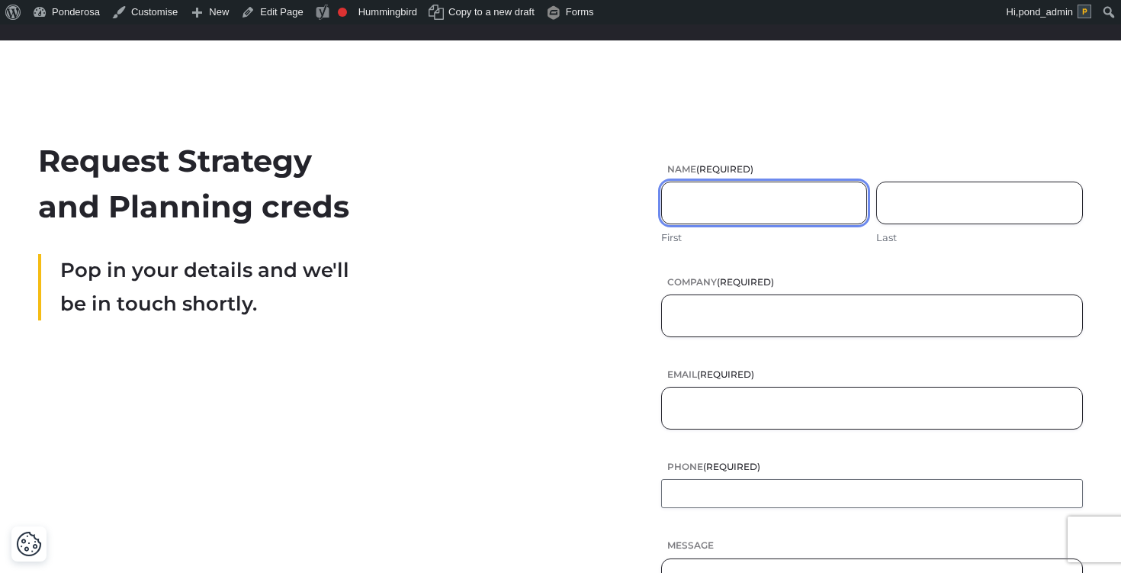
click at [733, 210] on input "First" at bounding box center [764, 202] width 207 height 43
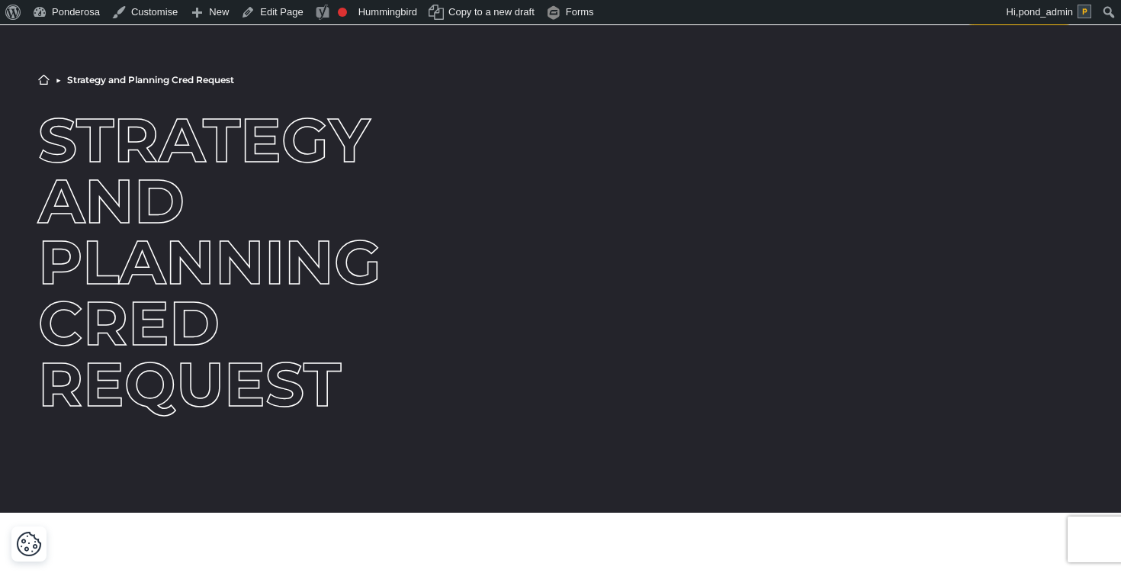
scroll to position [0, 0]
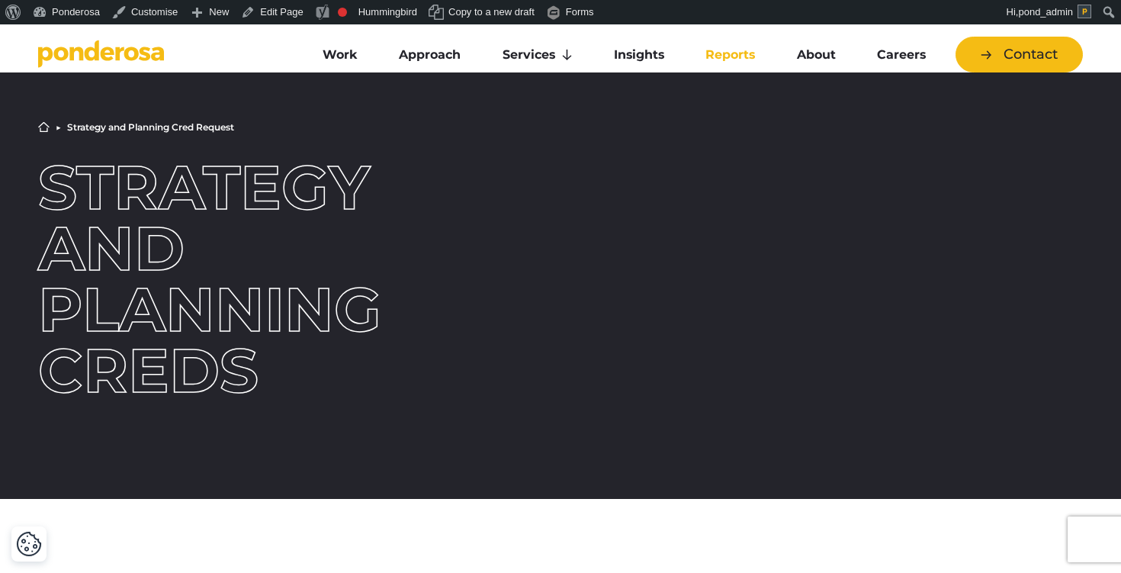
click at [718, 60] on link "Reports" at bounding box center [730, 55] width 85 height 32
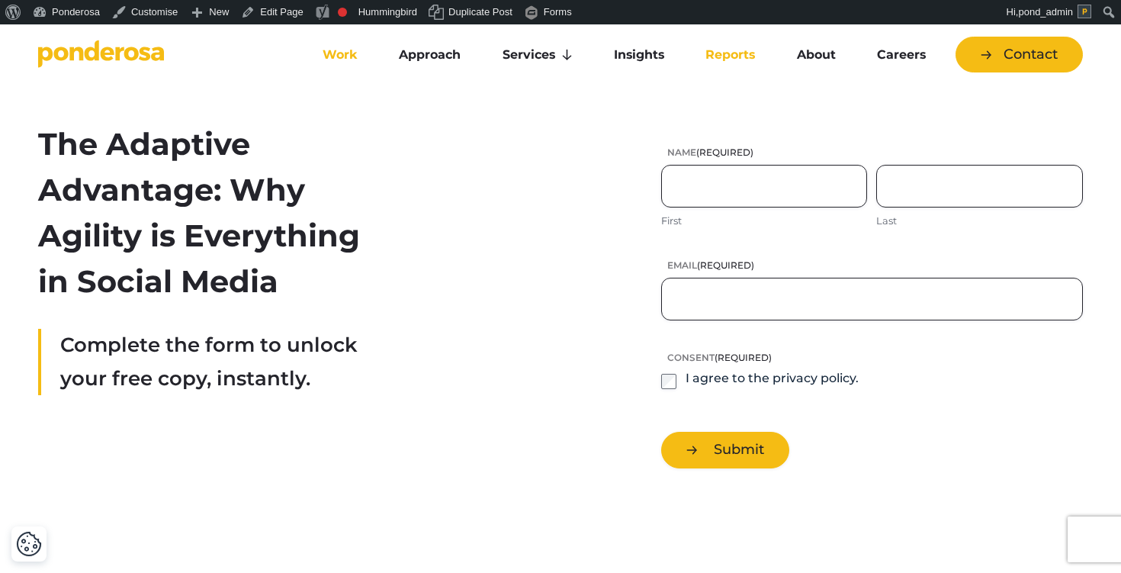
click at [333, 51] on link "Work" at bounding box center [340, 55] width 70 height 32
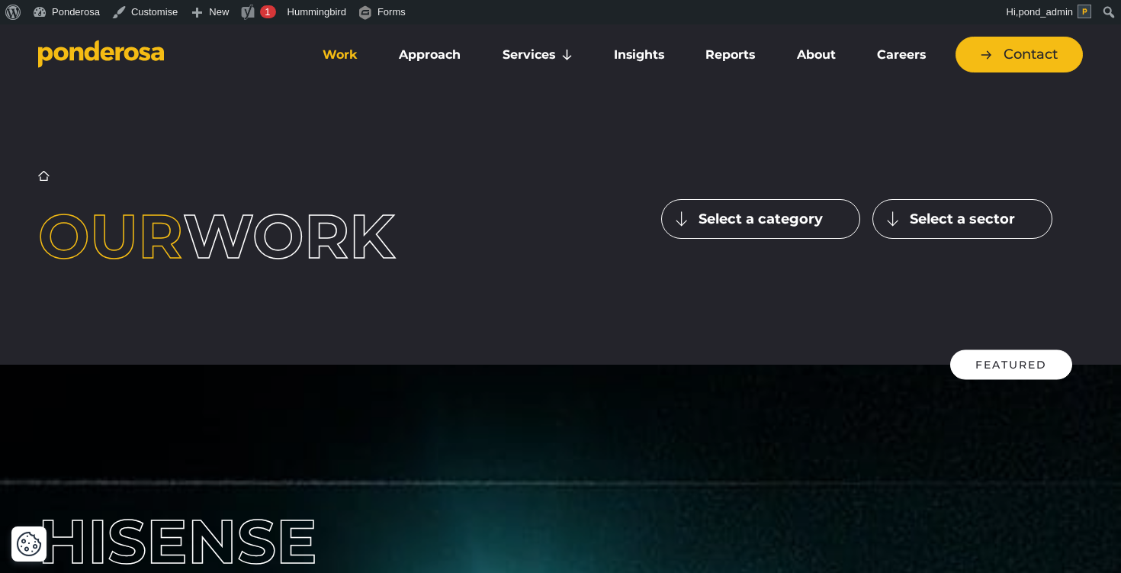
click at [91, 59] on icon "Go to homepage" at bounding box center [92, 50] width 14 height 21
